Goal: Transaction & Acquisition: Purchase product/service

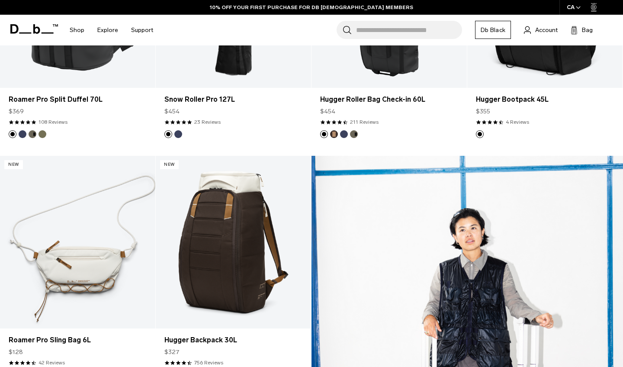
scroll to position [781, 0]
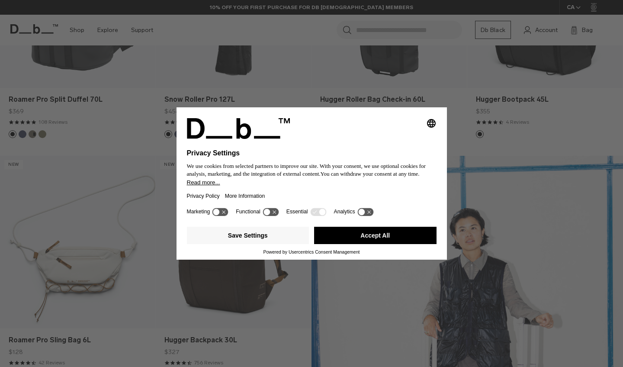
click at [359, 236] on button "Accept All" at bounding box center [375, 235] width 123 height 17
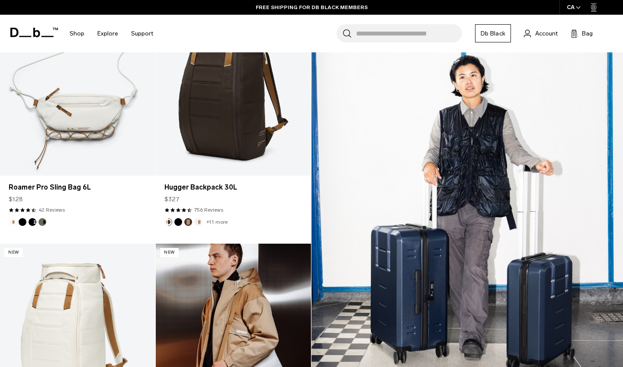
scroll to position [1101, 0]
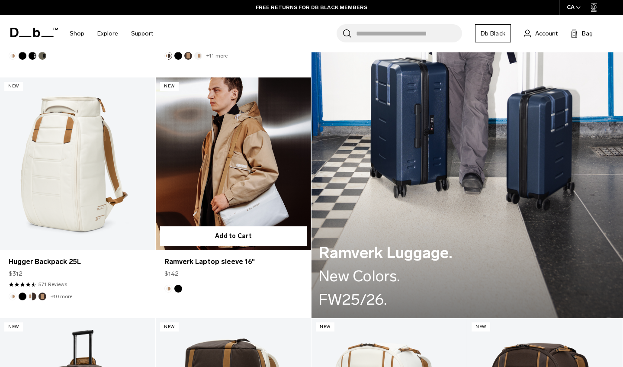
click at [254, 181] on link "Ramverk Laptop sleeve 16" at bounding box center [233, 163] width 155 height 173
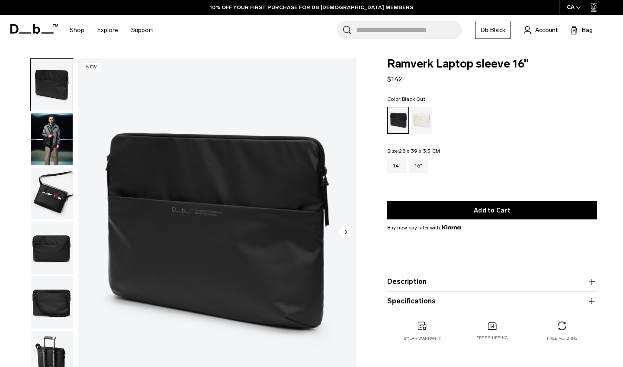
click at [50, 134] on img "button" at bounding box center [52, 139] width 42 height 52
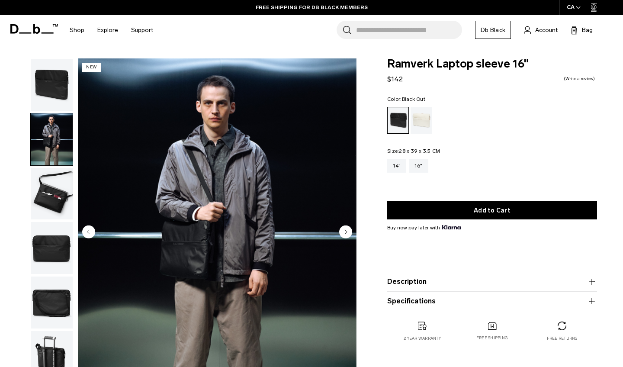
scroll to position [17, 0]
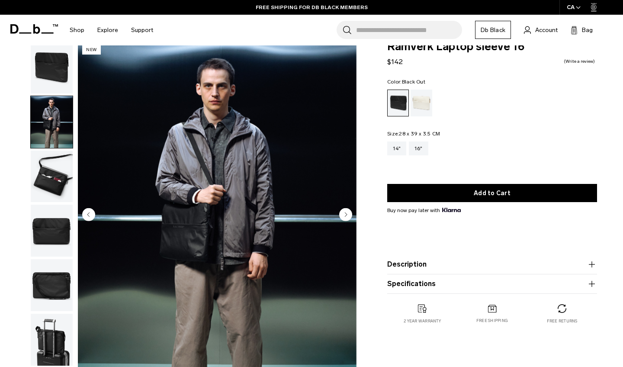
click at [42, 234] on img "button" at bounding box center [52, 231] width 42 height 52
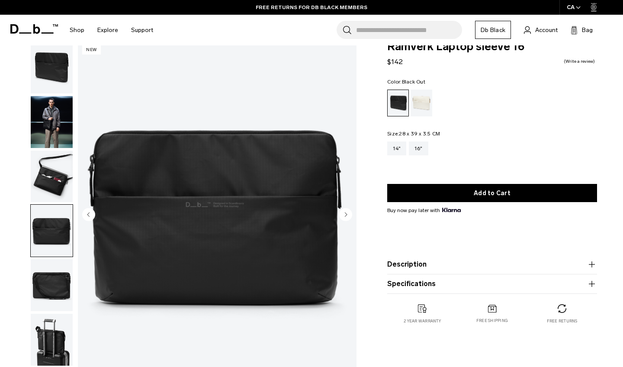
click at [50, 283] on img "button" at bounding box center [52, 285] width 42 height 52
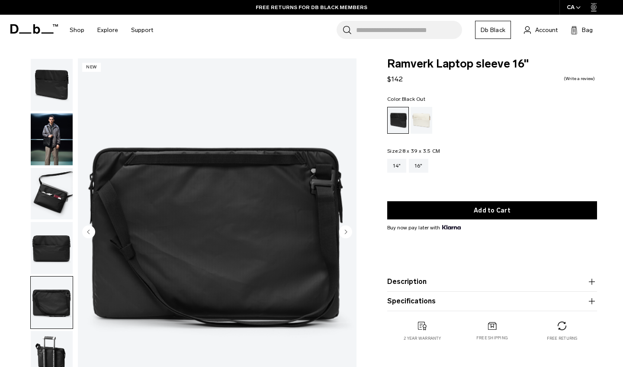
scroll to position [0, 0]
click at [48, 199] on img "button" at bounding box center [52, 194] width 42 height 52
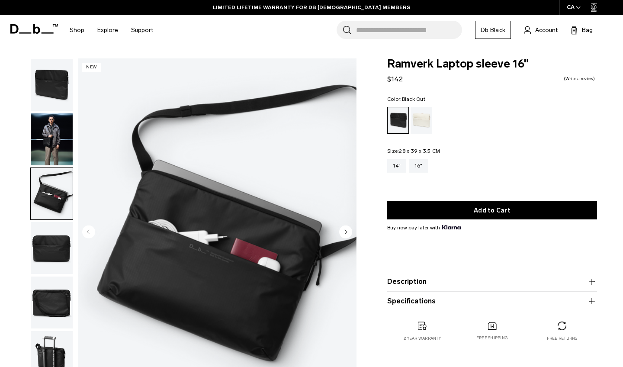
click at [57, 132] on img "button" at bounding box center [52, 139] width 42 height 52
